Goal: Find contact information: Find contact information

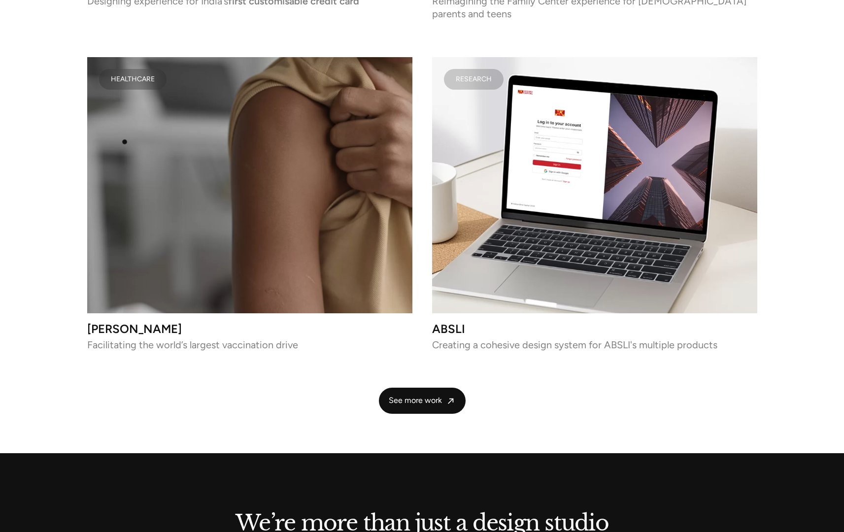
scroll to position [2413, 0]
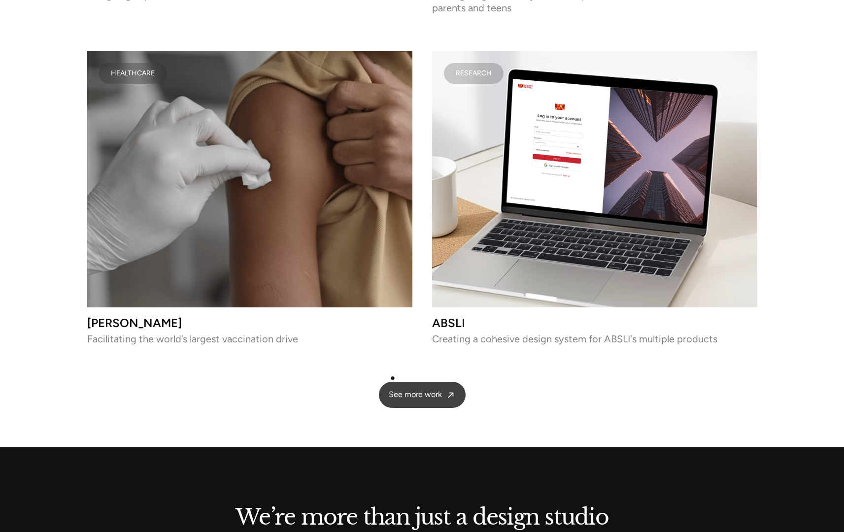
click at [401, 390] on span "See more work" at bounding box center [415, 395] width 53 height 10
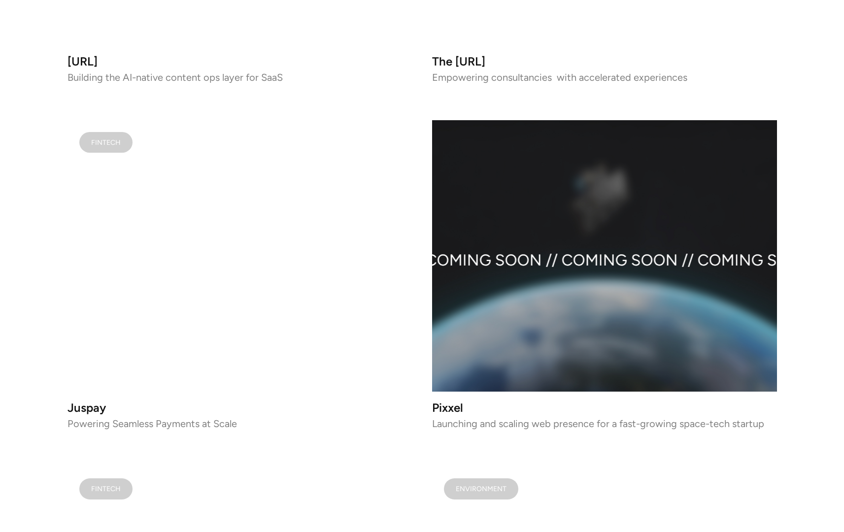
scroll to position [1237, 0]
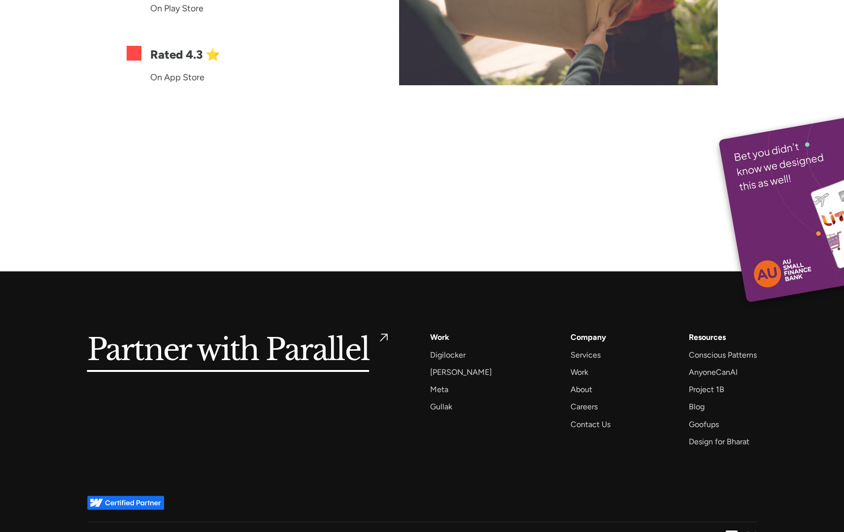
scroll to position [6747, 0]
click at [574, 382] on div "About" at bounding box center [582, 388] width 22 height 13
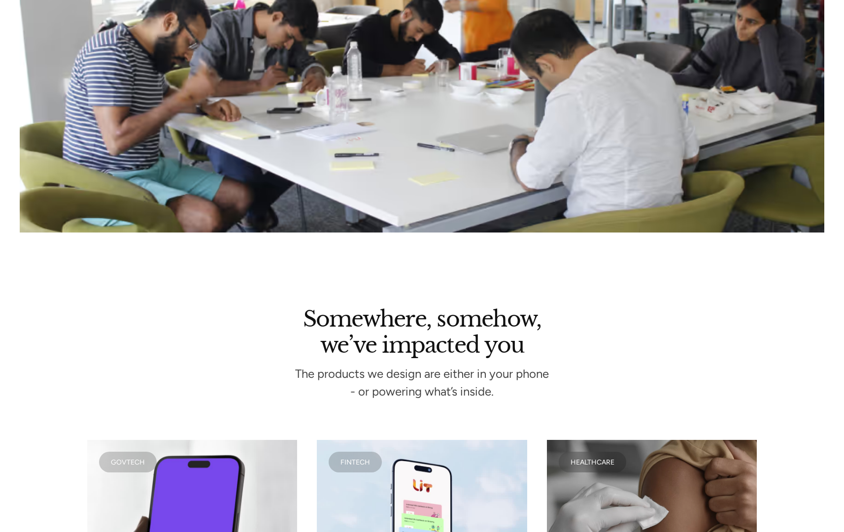
scroll to position [2248, 0]
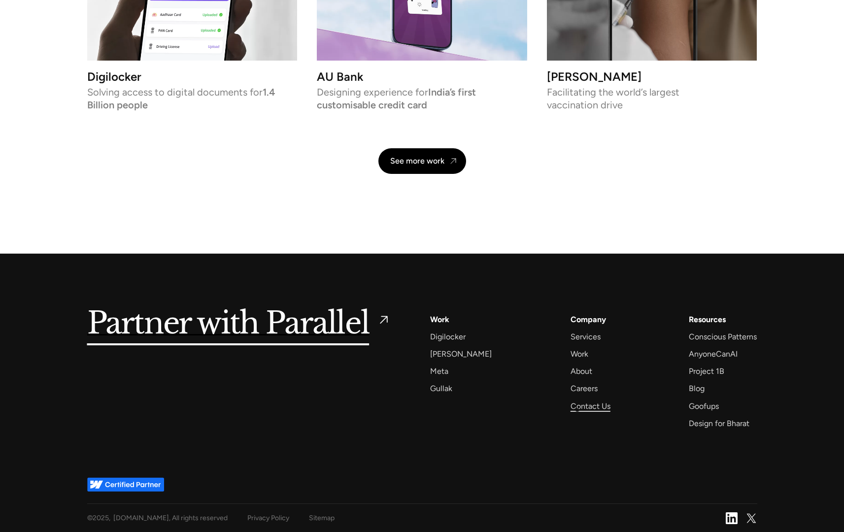
click at [577, 408] on div "Contact Us" at bounding box center [591, 406] width 40 height 13
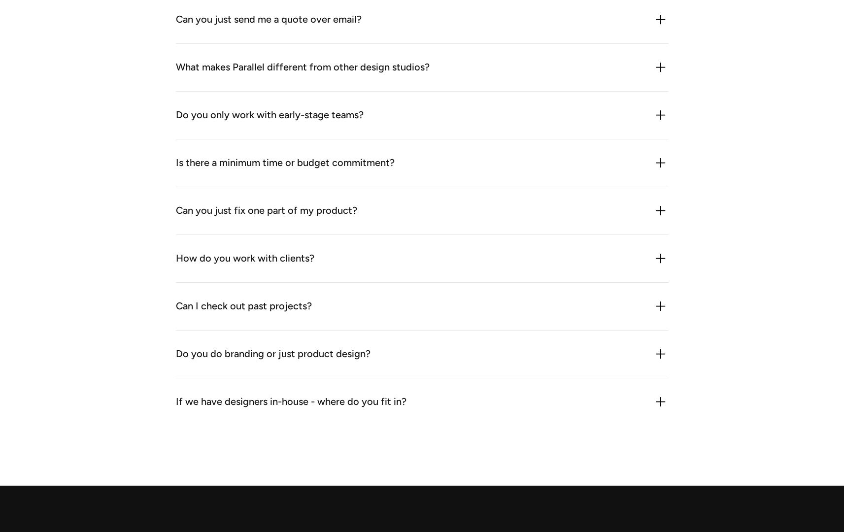
scroll to position [1177, 0]
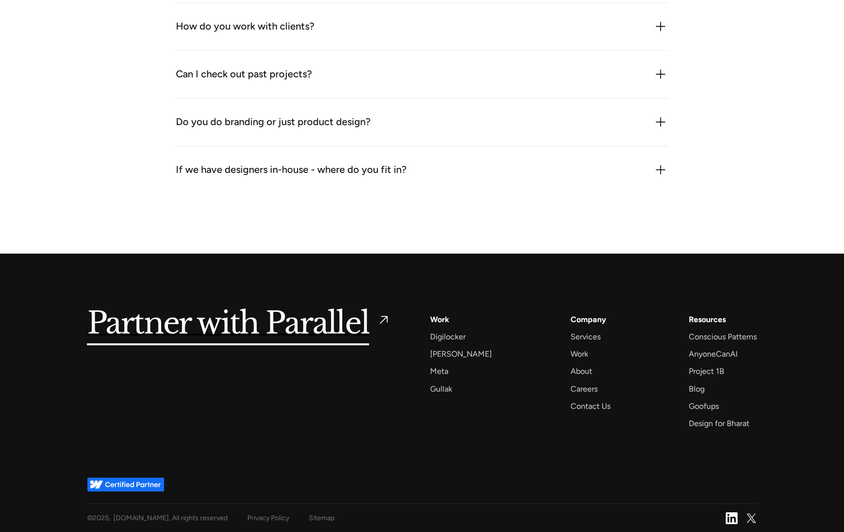
click at [586, 177] on div "If we have designers in-house - where do you fit in?" at bounding box center [422, 170] width 493 height 16
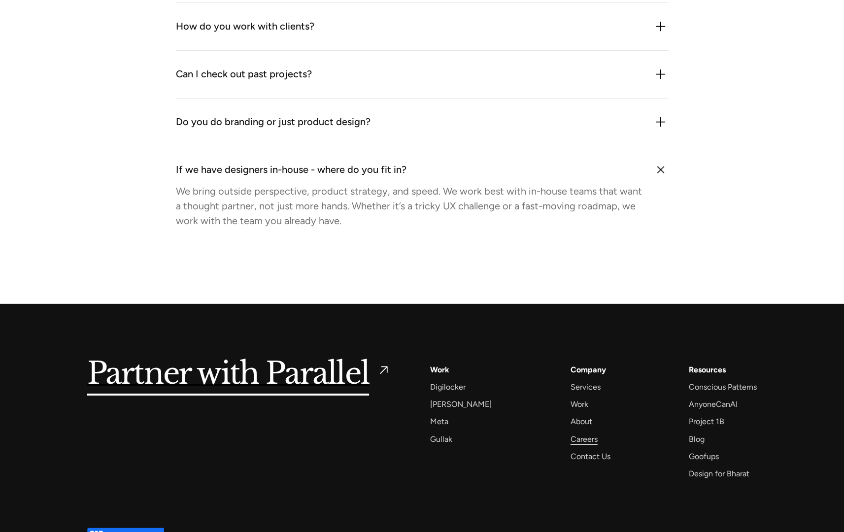
click at [581, 442] on div "Careers" at bounding box center [584, 439] width 27 height 13
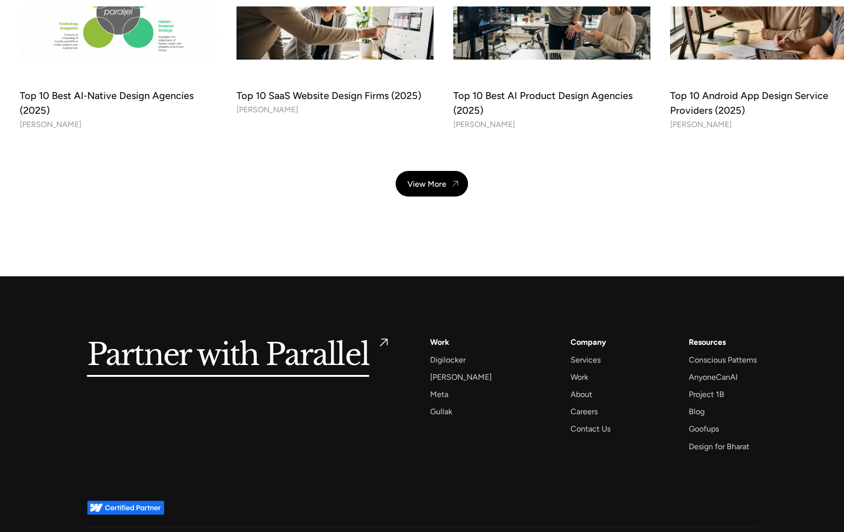
scroll to position [3483, 0]
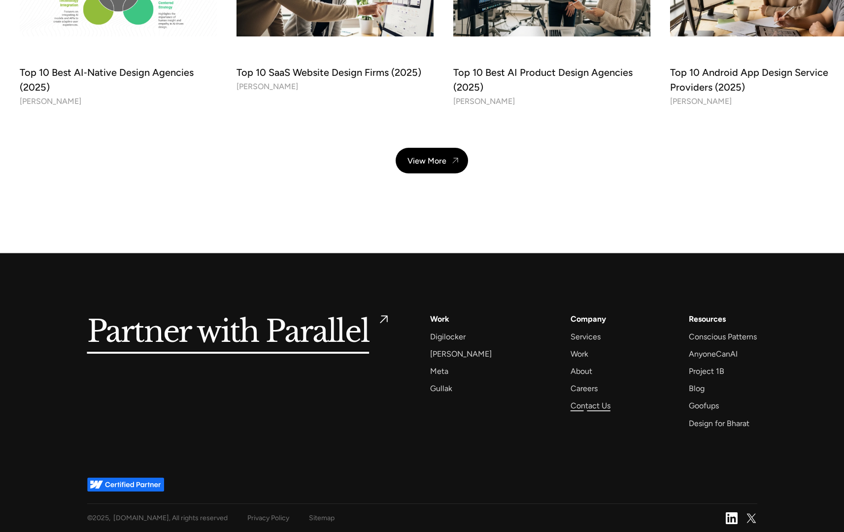
click at [586, 409] on div "Contact Us" at bounding box center [591, 405] width 40 height 13
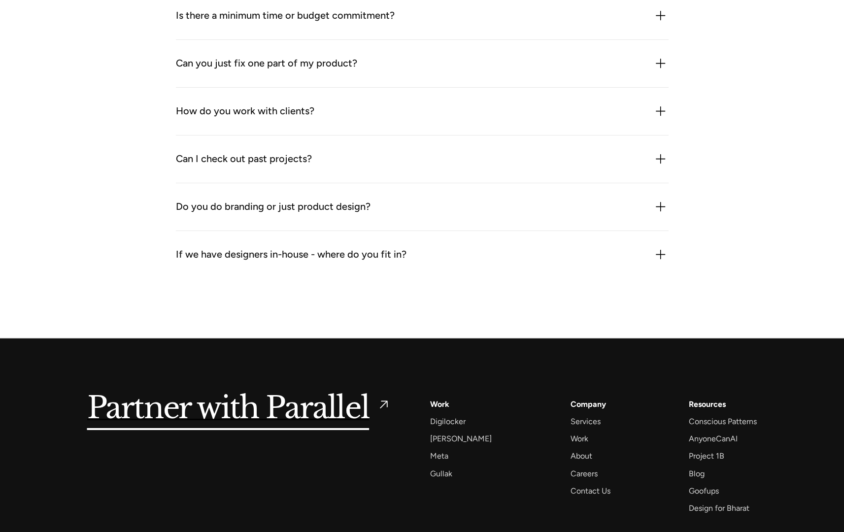
scroll to position [1177, 0]
